Goal: Information Seeking & Learning: Check status

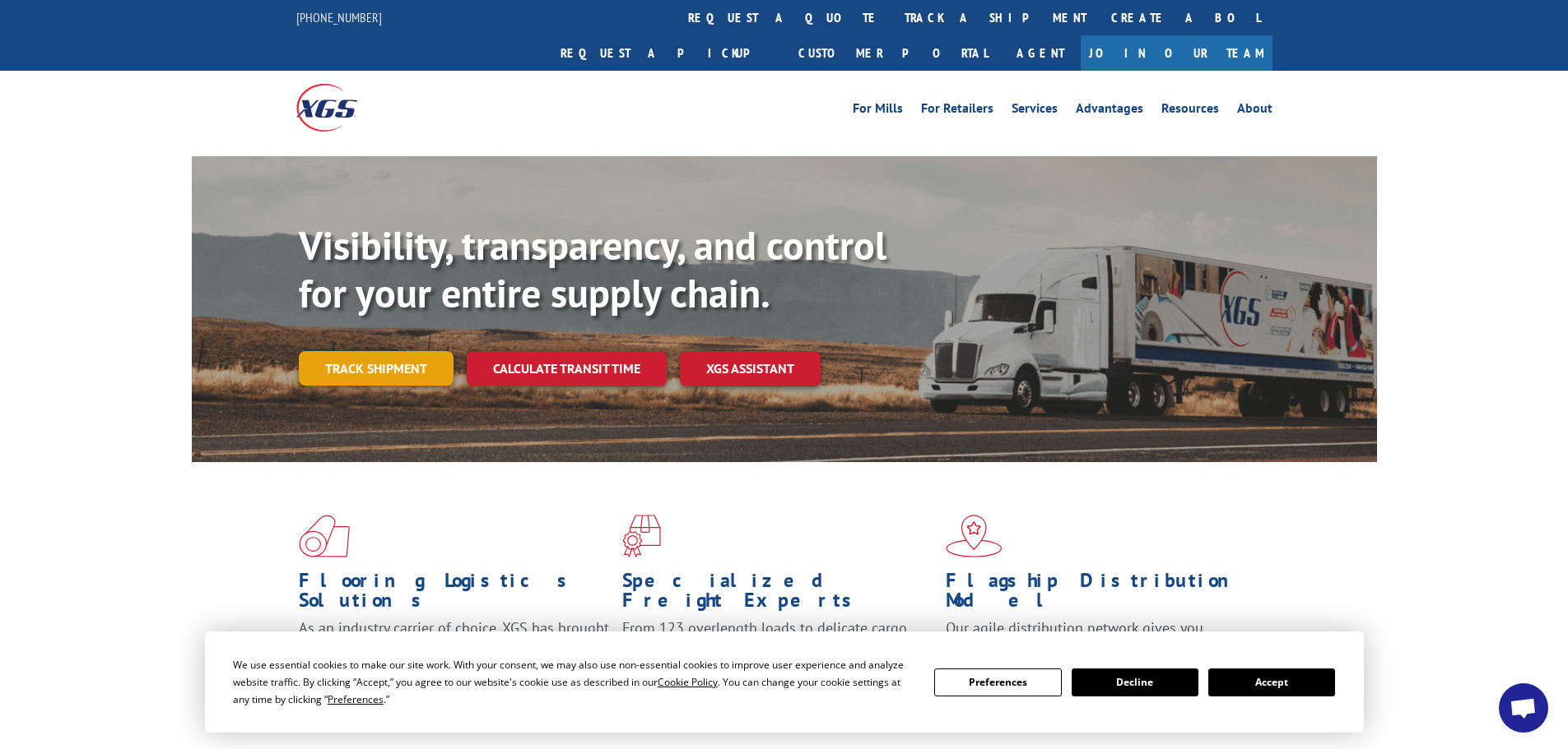
click at [400, 352] on link "Track shipment" at bounding box center [375, 369] width 155 height 35
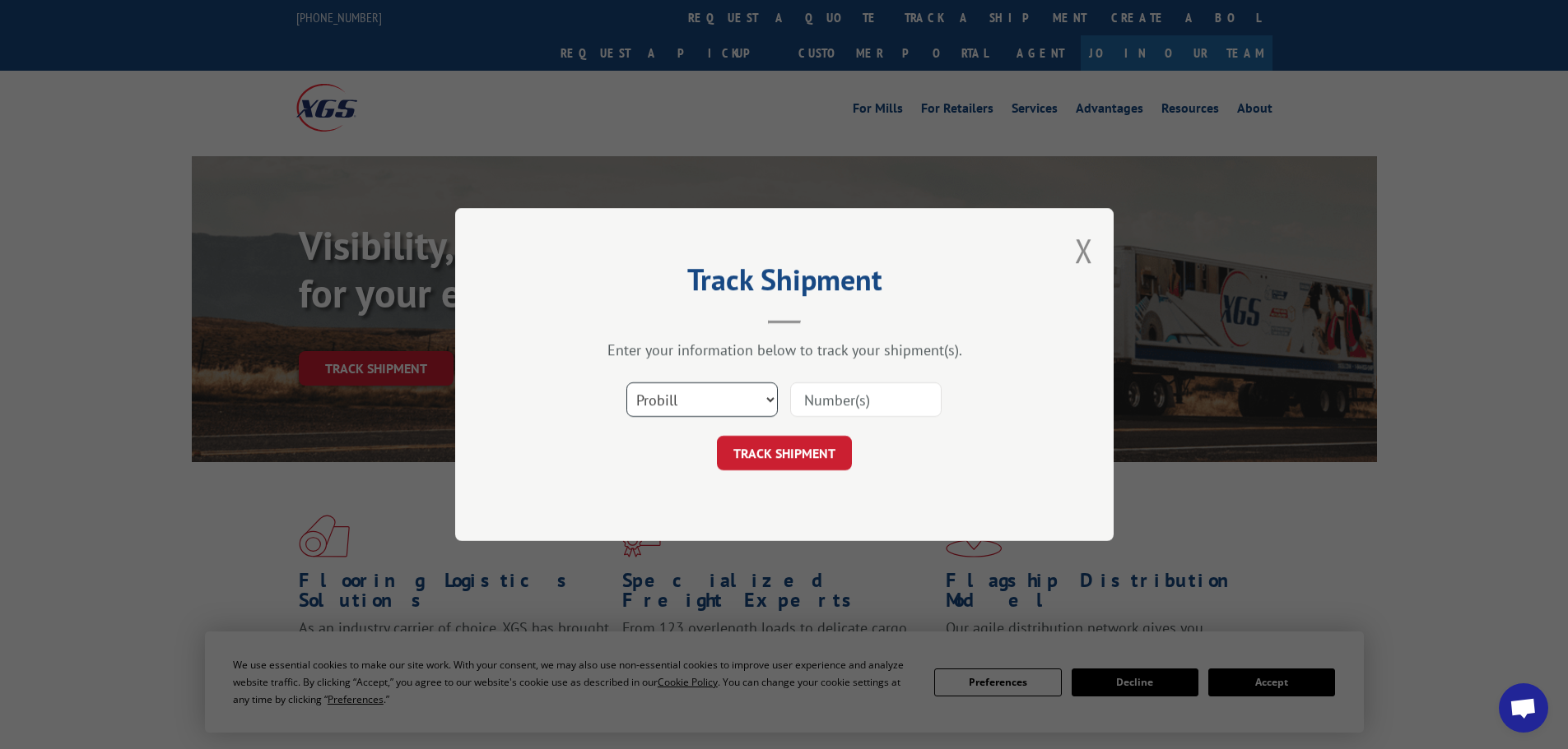
click at [660, 406] on select "Select category... Probill BOL PO" at bounding box center [702, 400] width 152 height 35
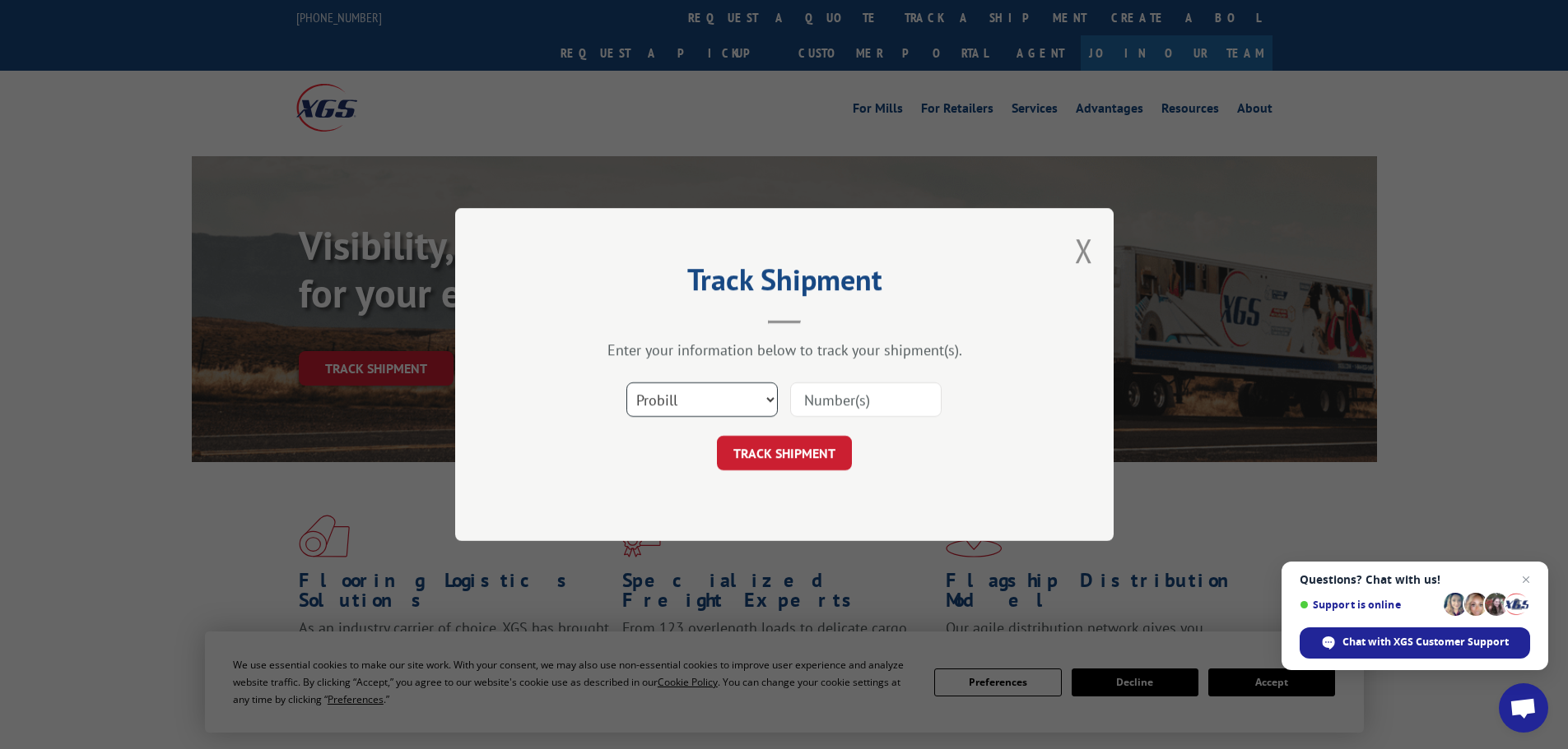
select select "po"
click at [626, 383] on select "Select category... Probill BOL PO" at bounding box center [702, 400] width 152 height 35
click at [824, 404] on input at bounding box center [866, 400] width 152 height 35
paste input "55529705"
type input "55529705"
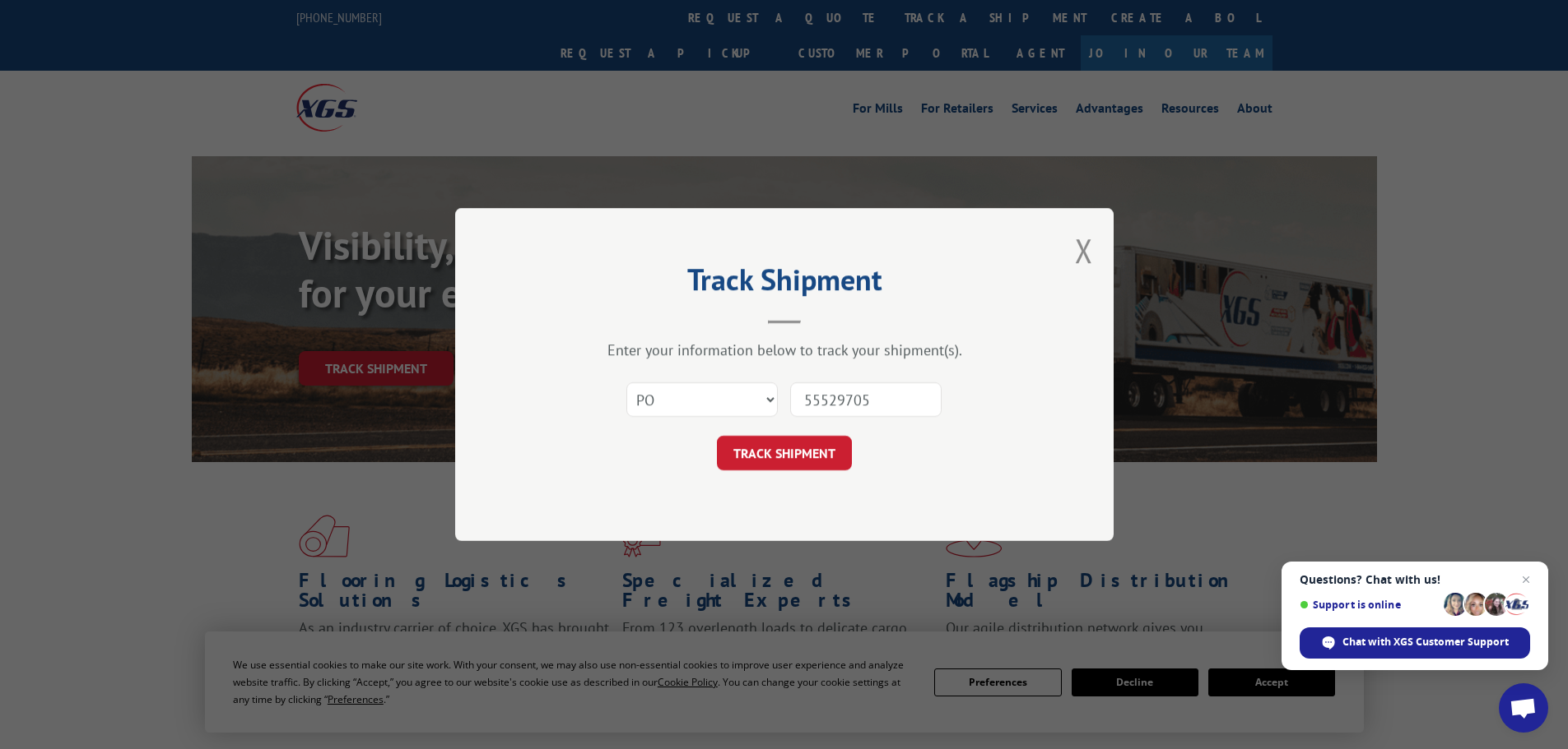
click at [803, 432] on form "Select category... Probill BOL PO 55529705 TRACK SHIPMENT" at bounding box center [784, 422] width 494 height 98
click at [800, 444] on button "TRACK SHIPMENT" at bounding box center [784, 454] width 135 height 35
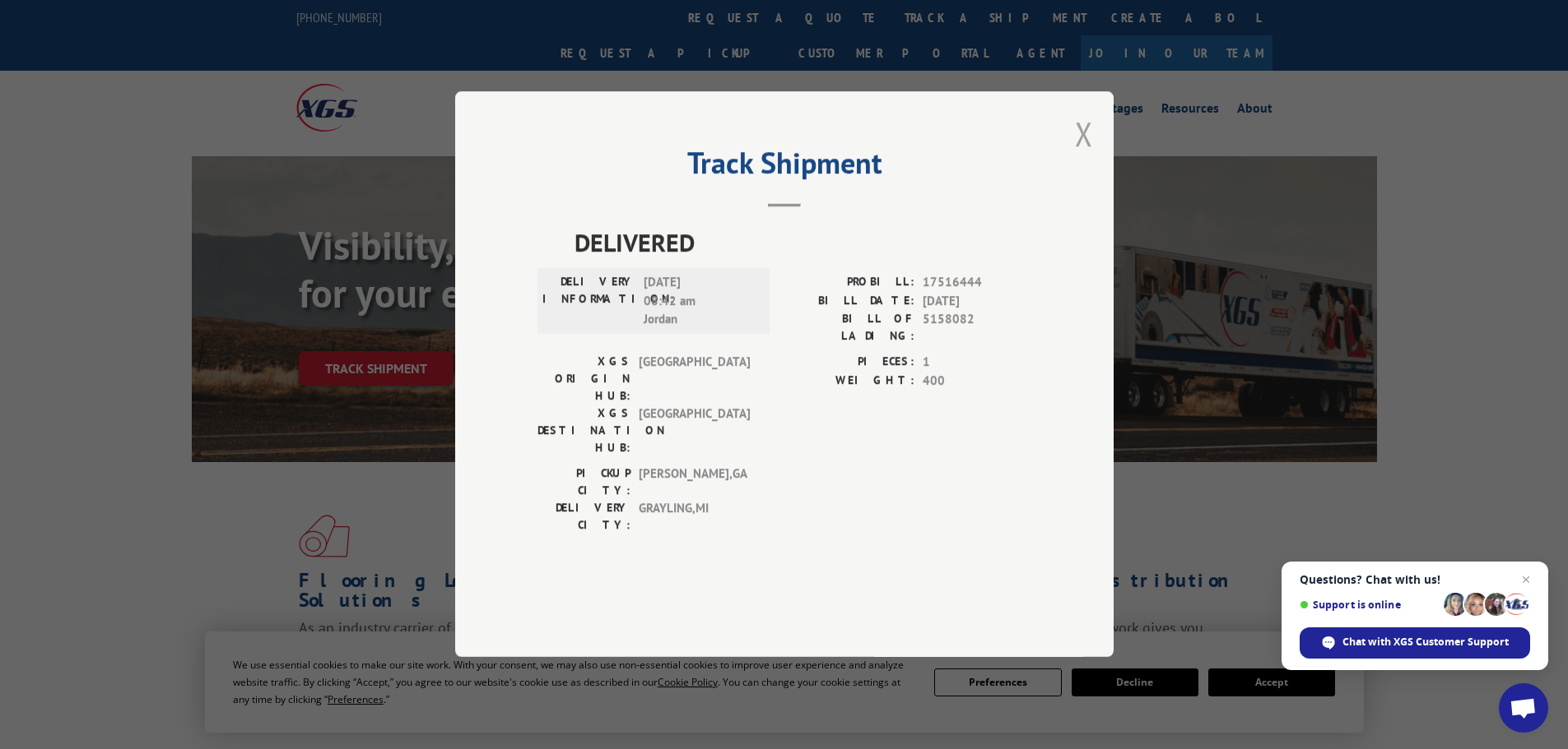
click at [1091, 155] on button "Close modal" at bounding box center [1084, 133] width 18 height 44
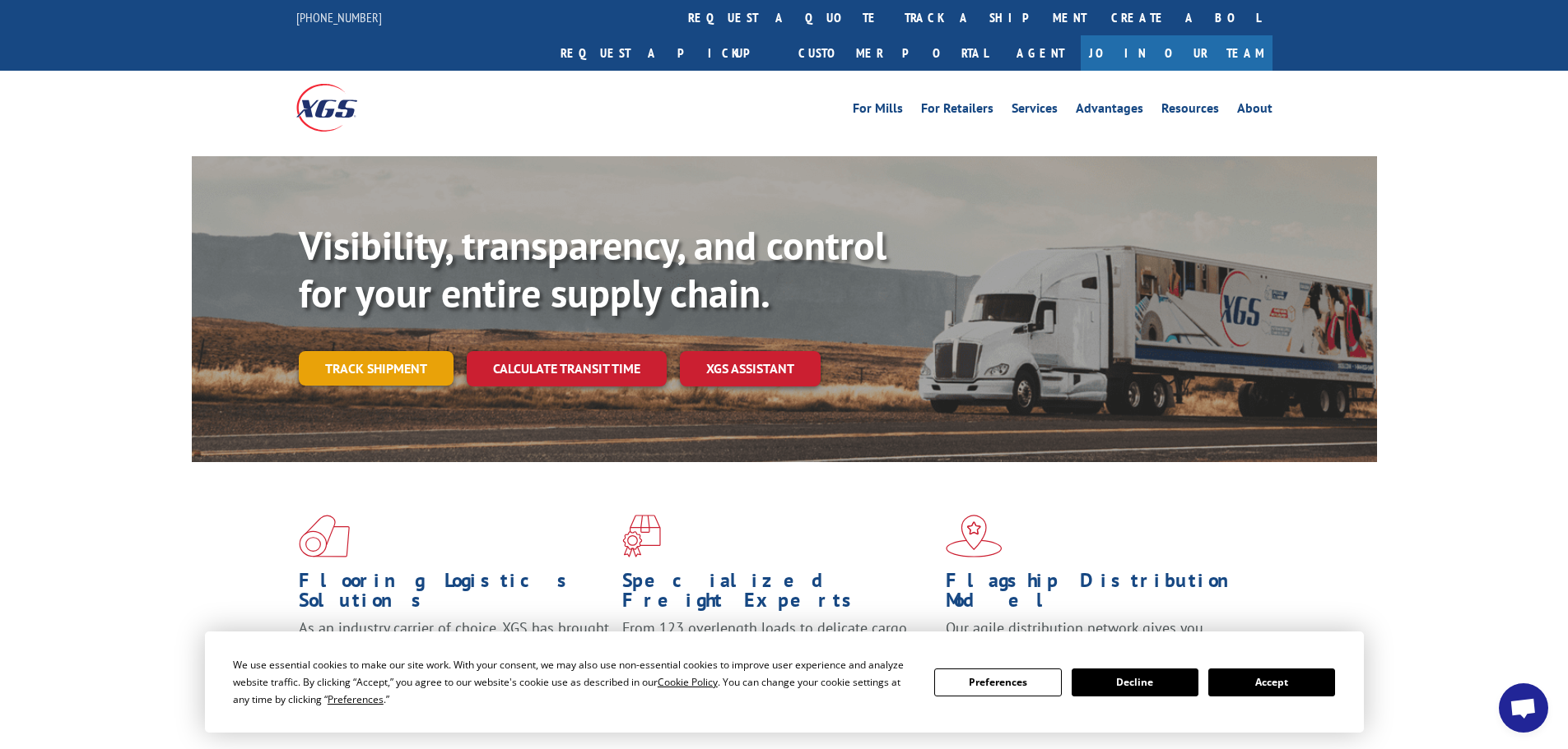
click at [395, 352] on link "Track shipment" at bounding box center [375, 369] width 155 height 35
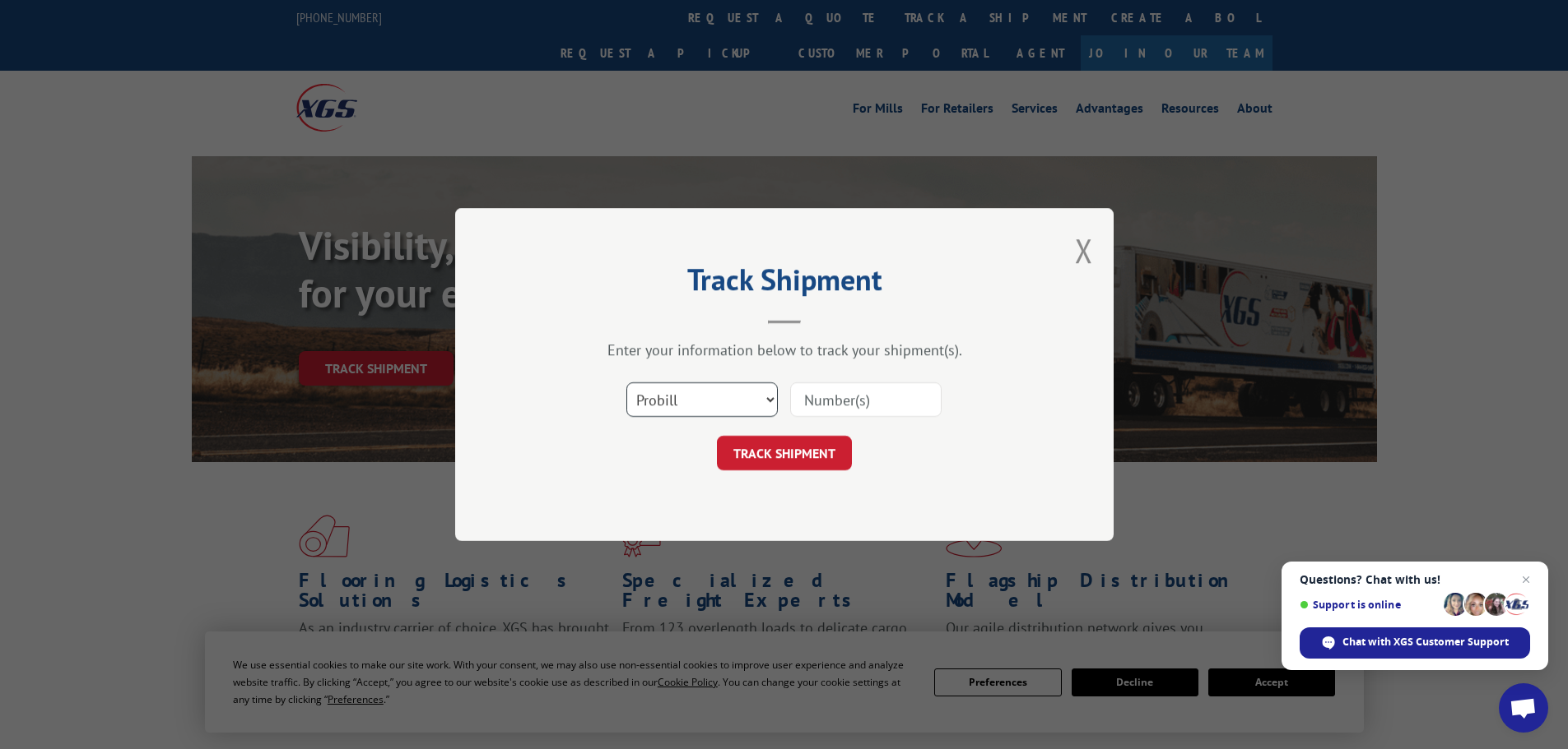
drag, startPoint x: 740, startPoint y: 401, endPoint x: 739, endPoint y: 414, distance: 13.0
click at [740, 401] on select "Select category... Probill BOL PO" at bounding box center [702, 400] width 152 height 35
select select "po"
click at [626, 383] on select "Select category... Probill BOL PO" at bounding box center [702, 400] width 152 height 35
click at [851, 399] on input at bounding box center [866, 400] width 152 height 35
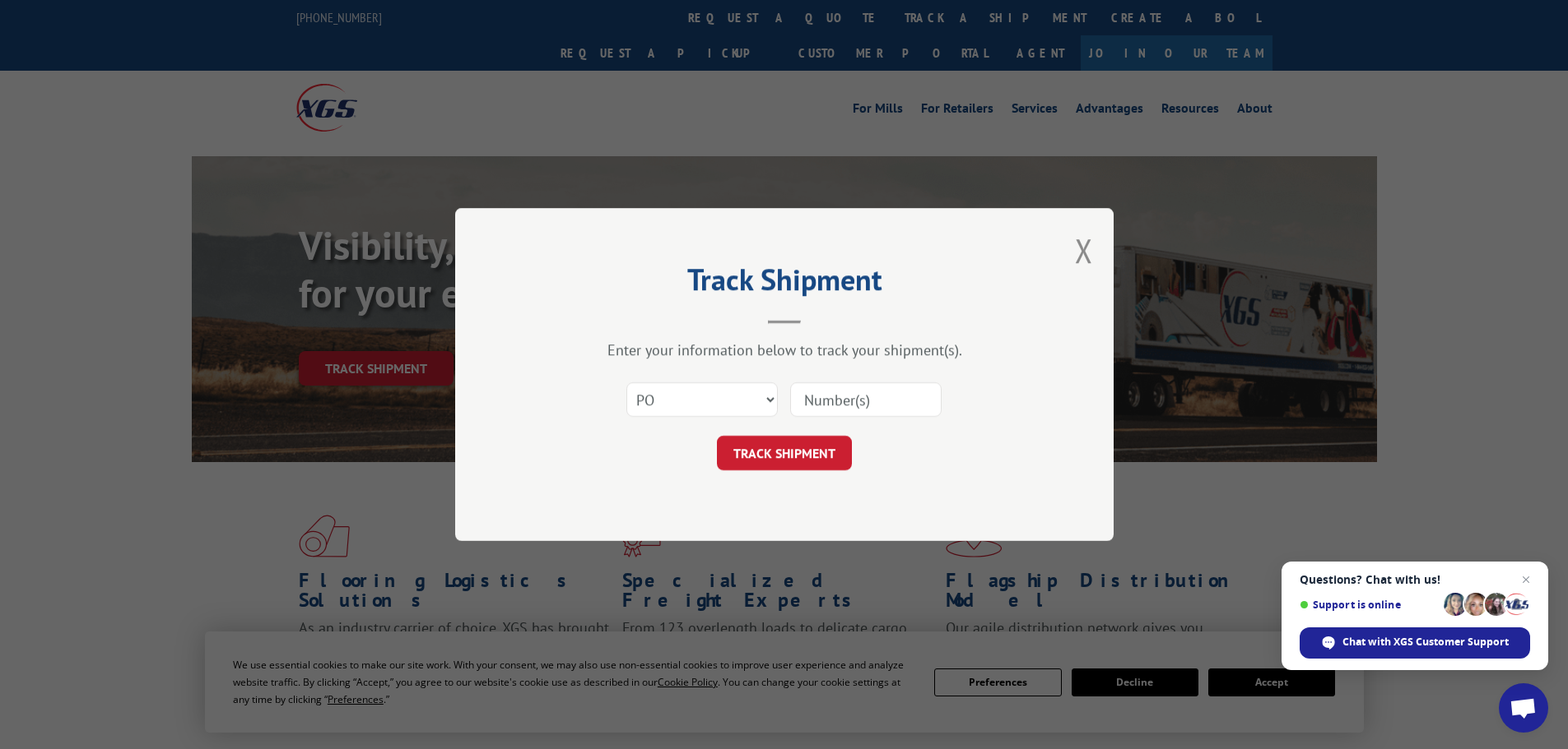
paste input "55529956"
type input "55529956"
click at [803, 453] on button "TRACK SHIPMENT" at bounding box center [784, 454] width 135 height 35
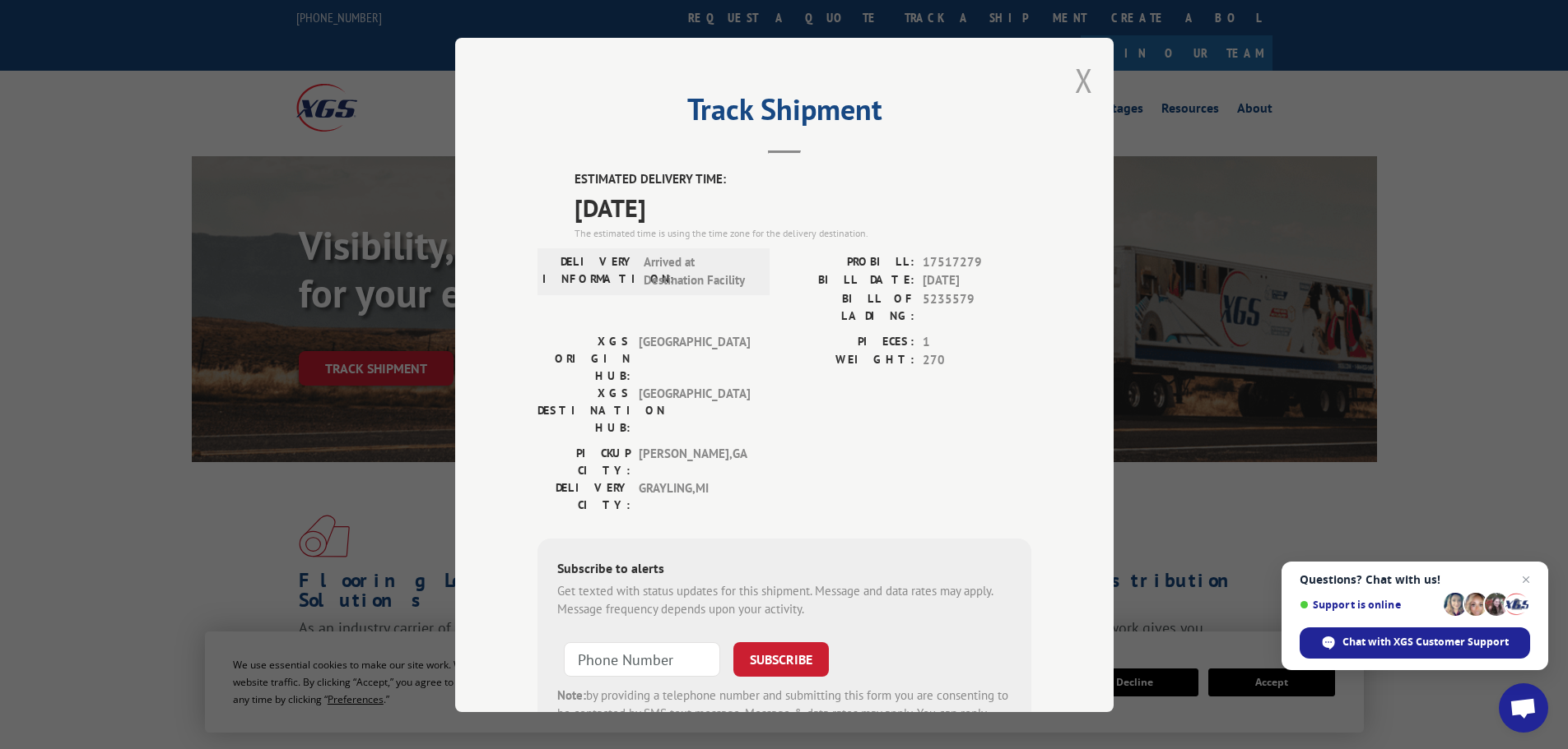
click at [1075, 74] on button "Close modal" at bounding box center [1084, 80] width 18 height 44
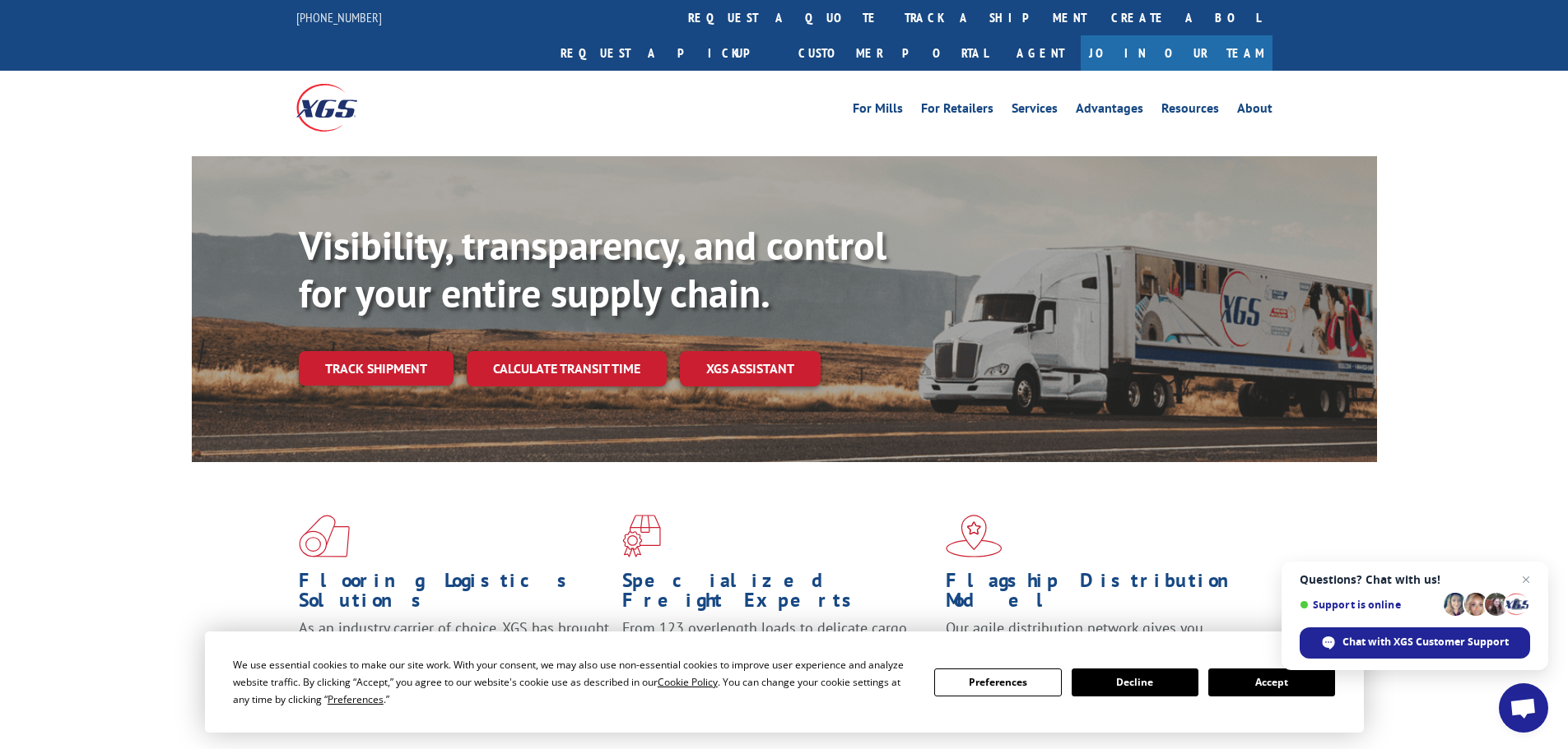
click at [60, 350] on div "Visibility, transparency, and control for your entire supply chain. Track shipm…" at bounding box center [784, 325] width 1568 height 338
